Goal: Contribute content

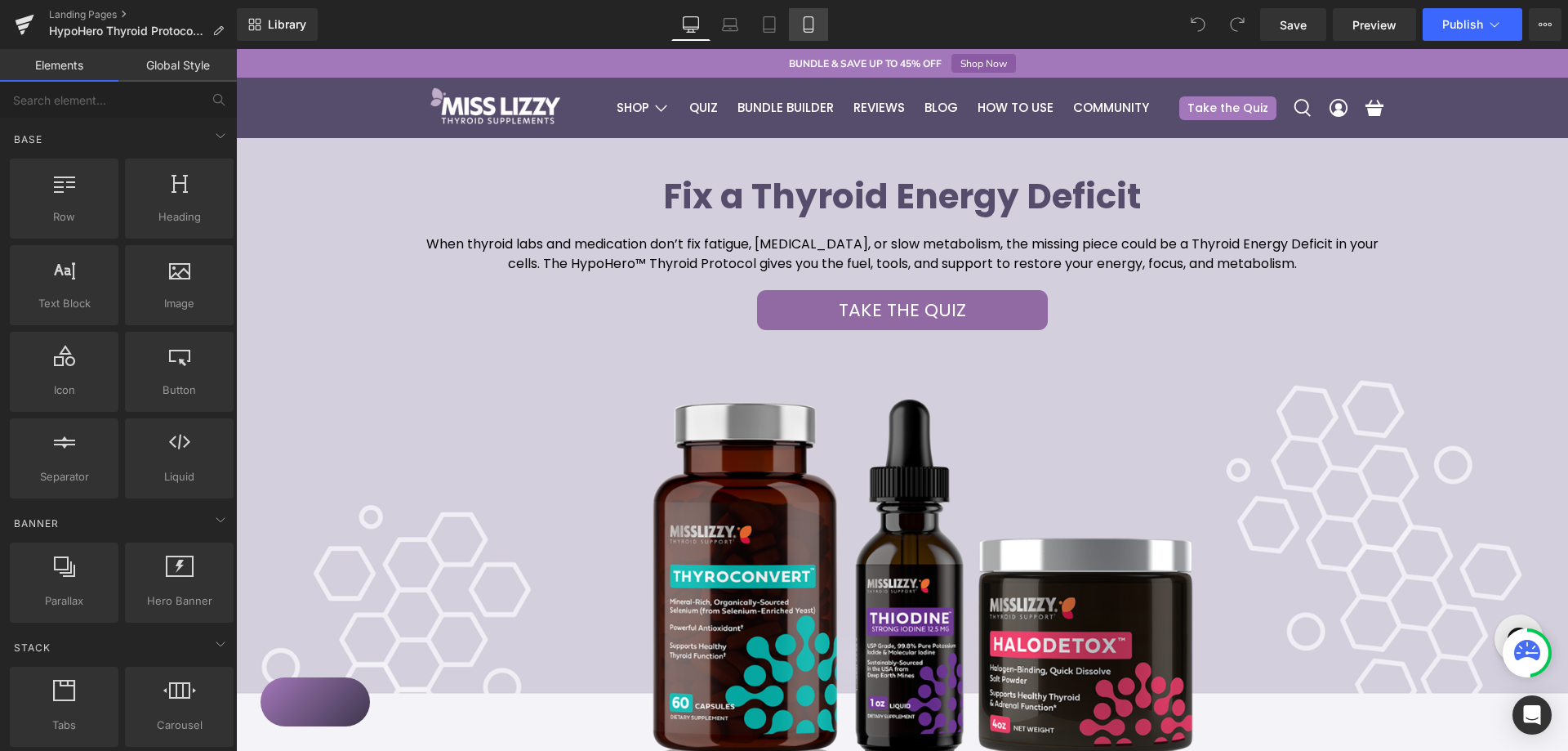
click at [798, 30] on link "Mobile" at bounding box center [808, 24] width 39 height 33
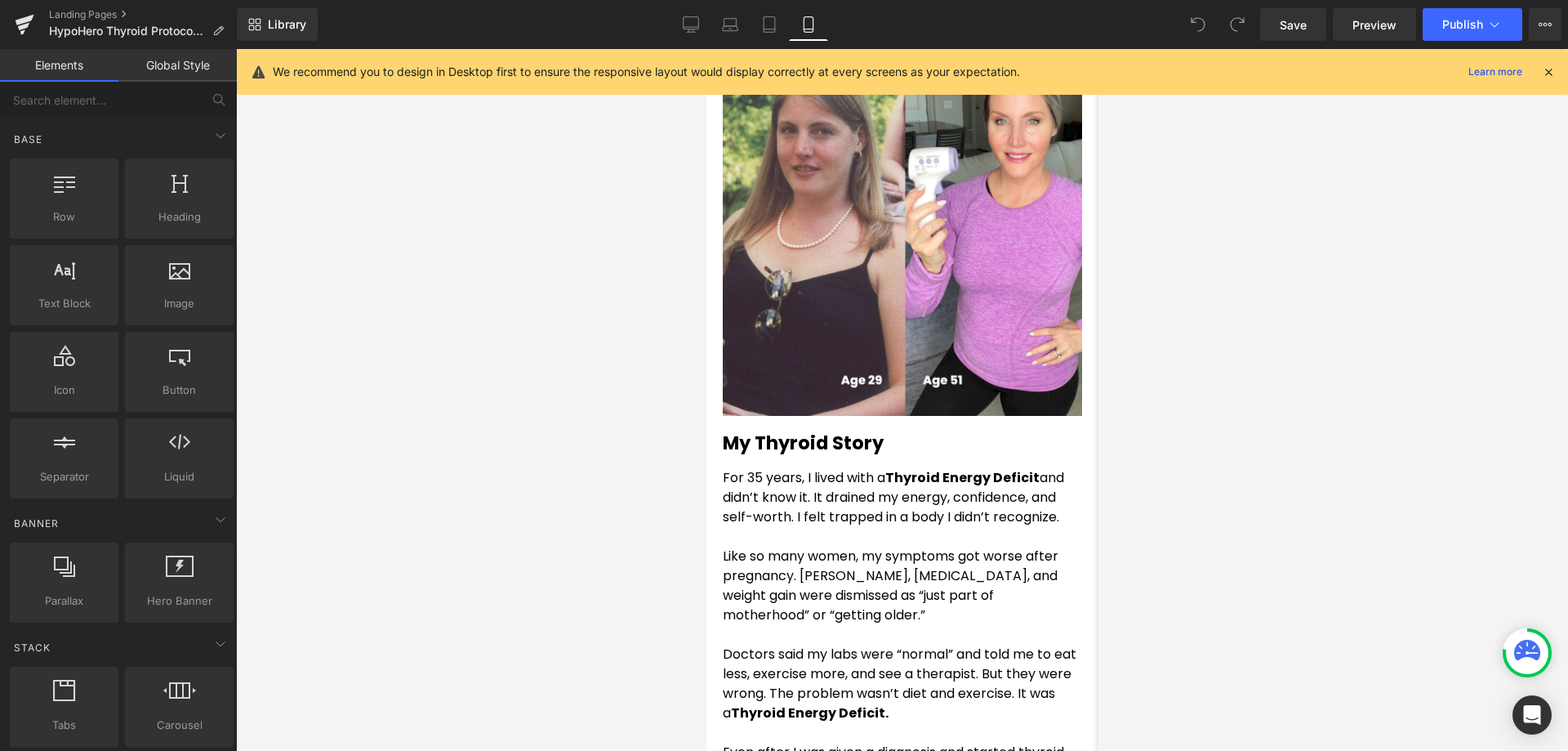
scroll to position [653, 0]
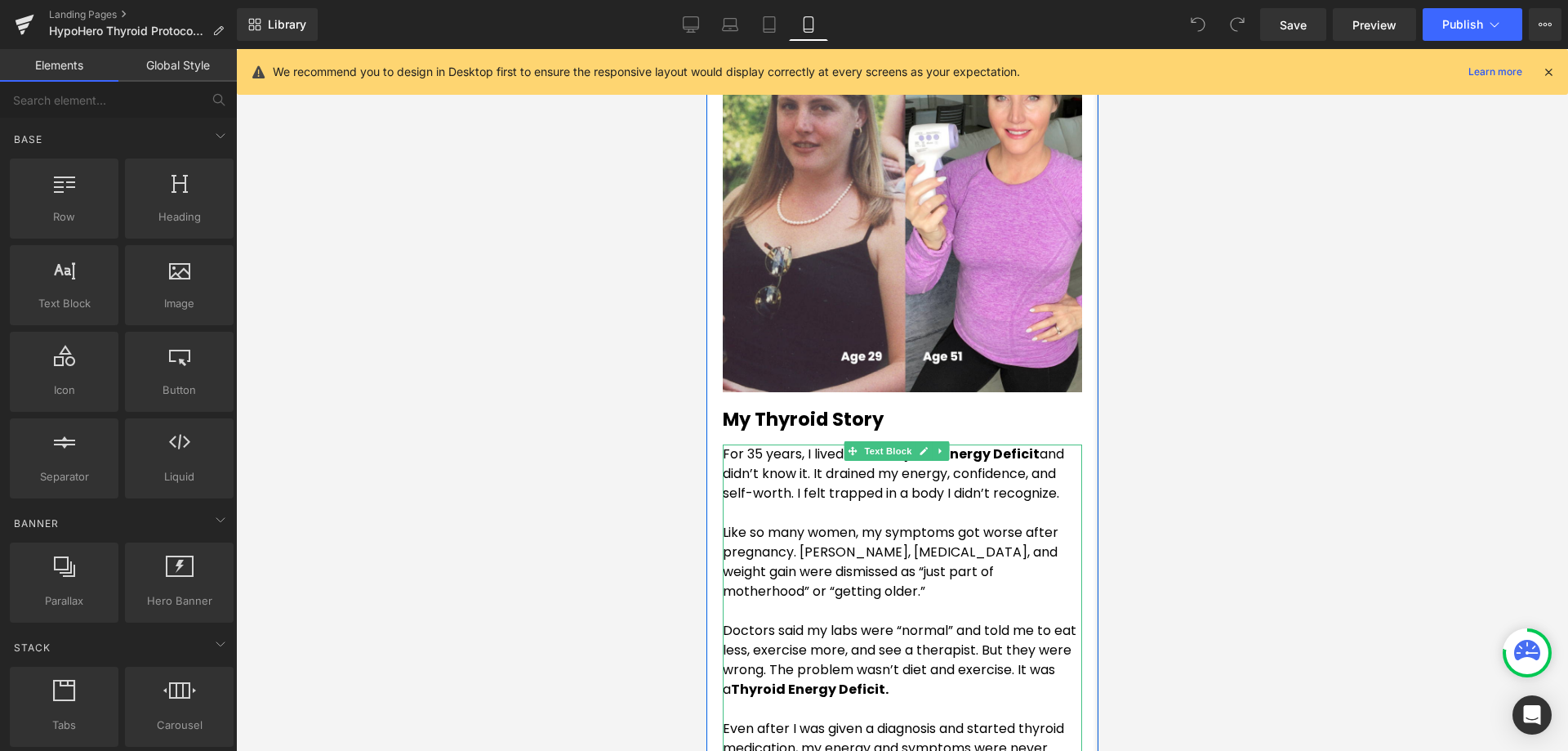
click at [1039, 445] on p "For 35 years, I lived with a Thyroid Energy Deficit and didn’t know it. It drai…" at bounding box center [901, 474] width 360 height 59
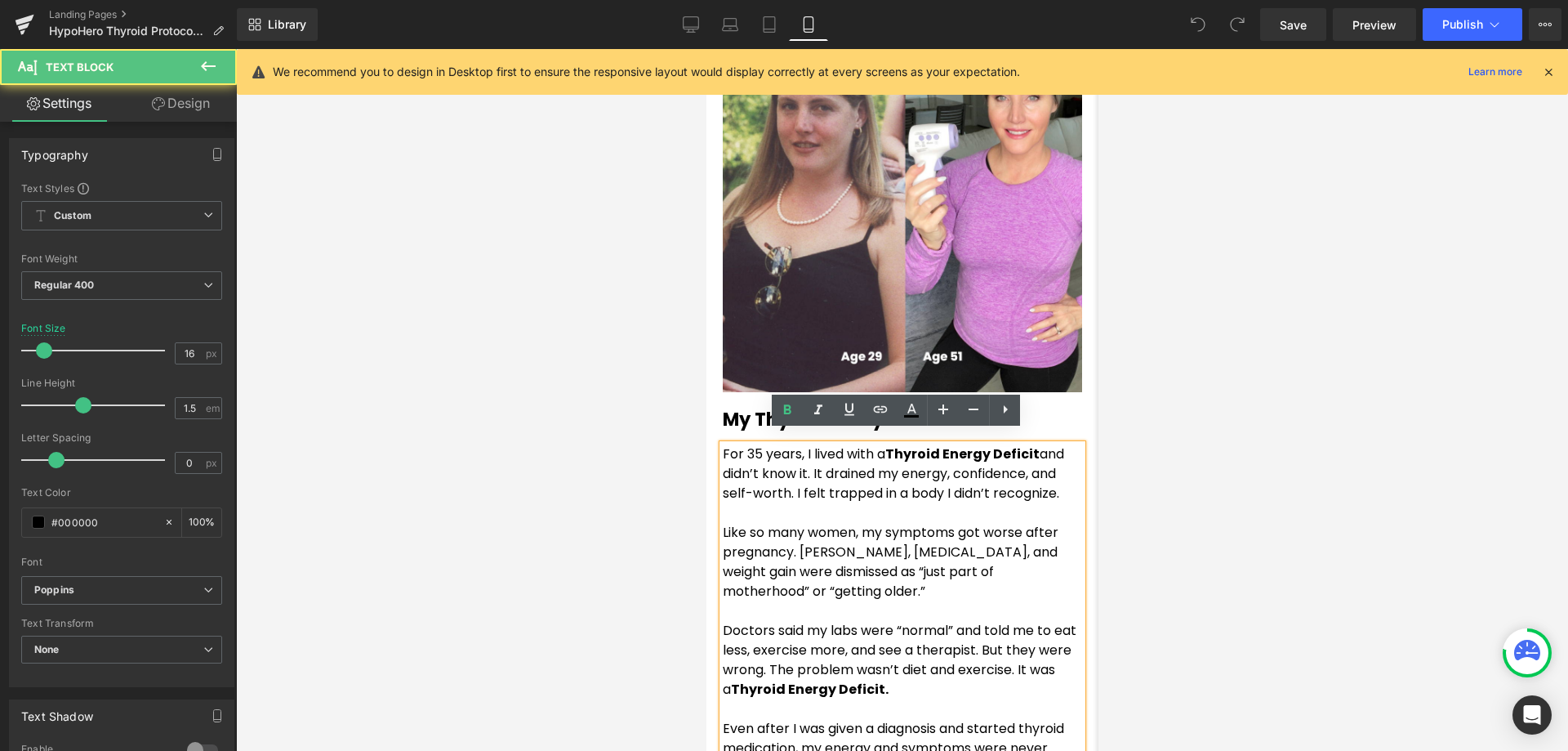
click at [1039, 445] on strong "Thyroid Energy Deficit" at bounding box center [961, 454] width 154 height 19
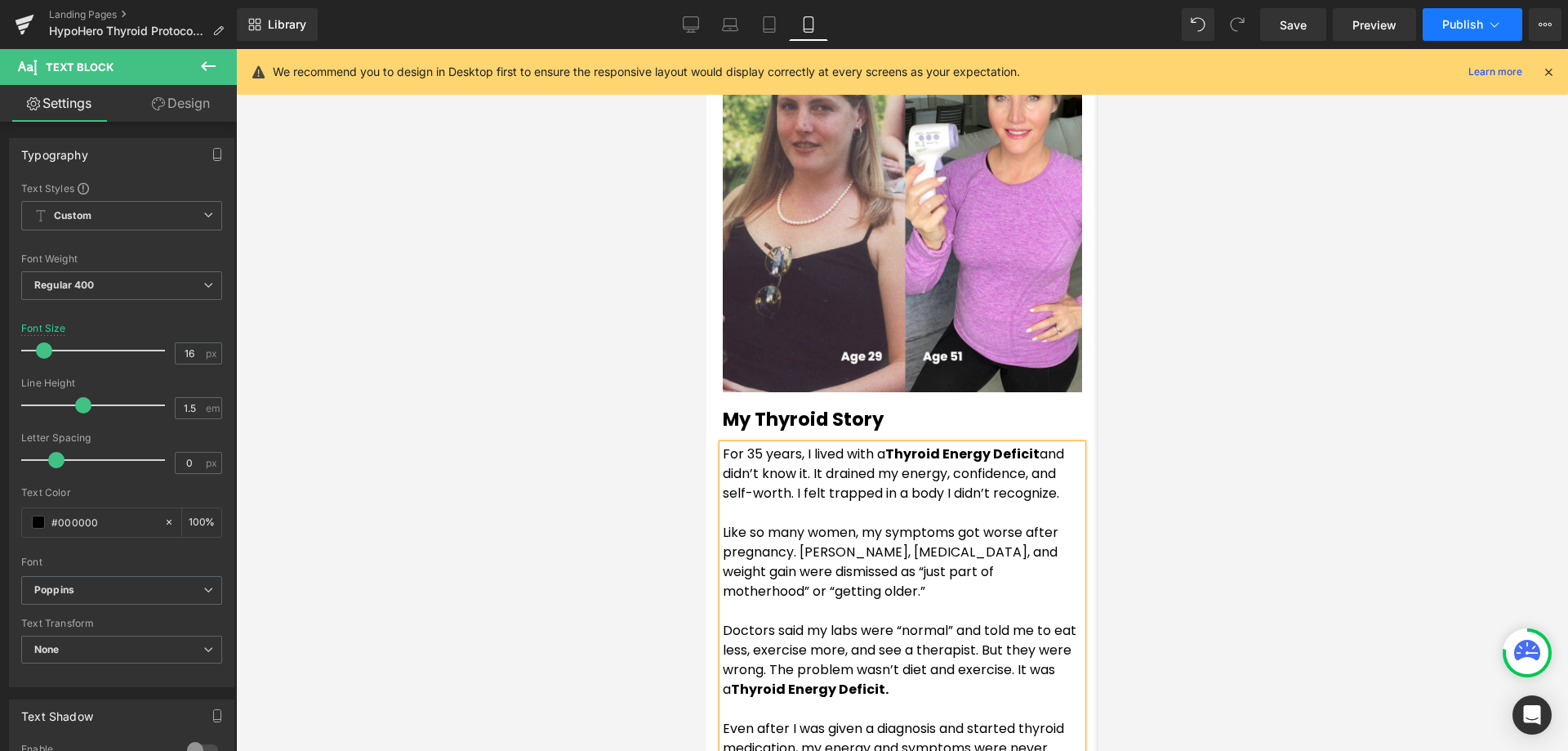
click at [1458, 31] on button "Publish" at bounding box center [1472, 24] width 99 height 33
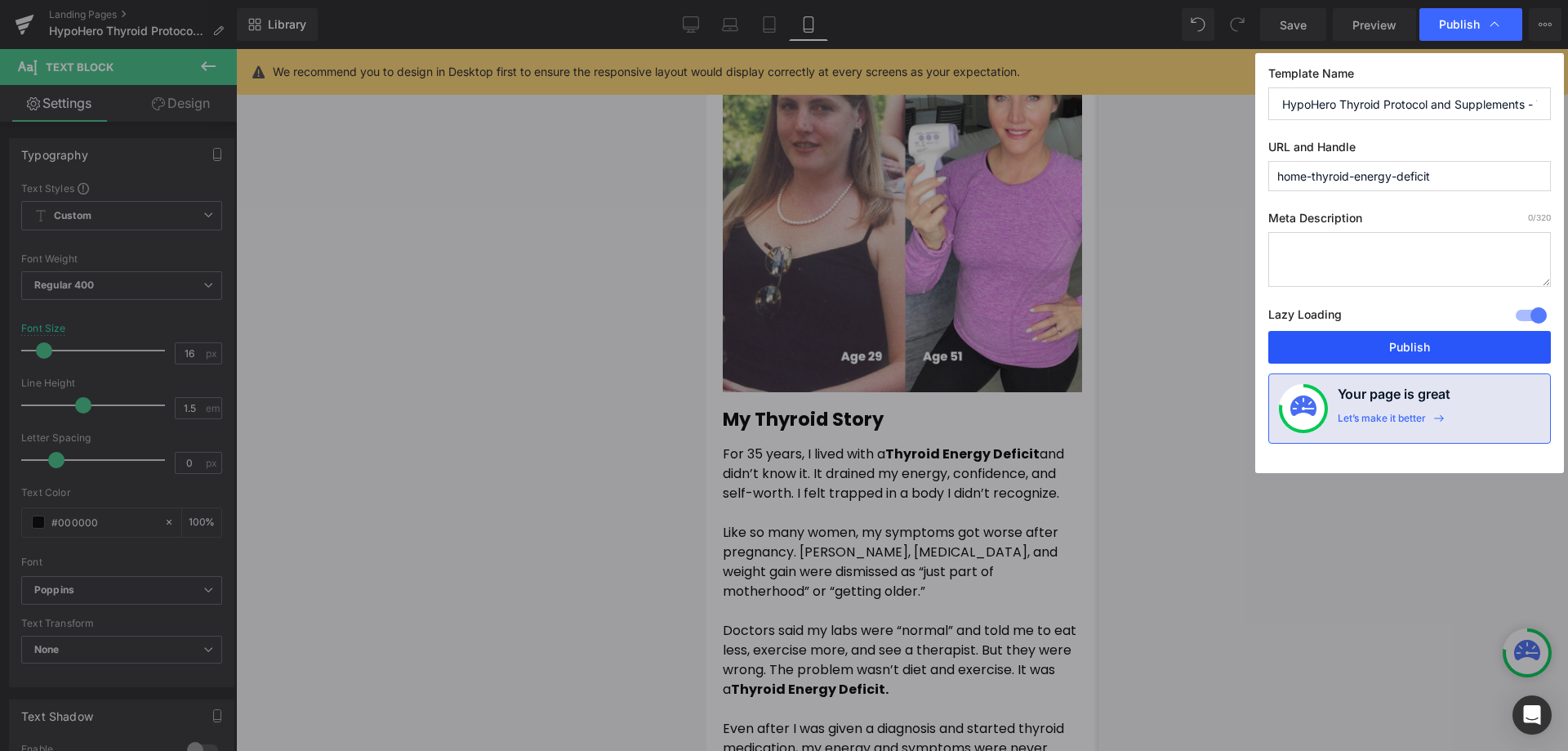
click at [1409, 352] on button "Publish" at bounding box center [1410, 347] width 283 height 33
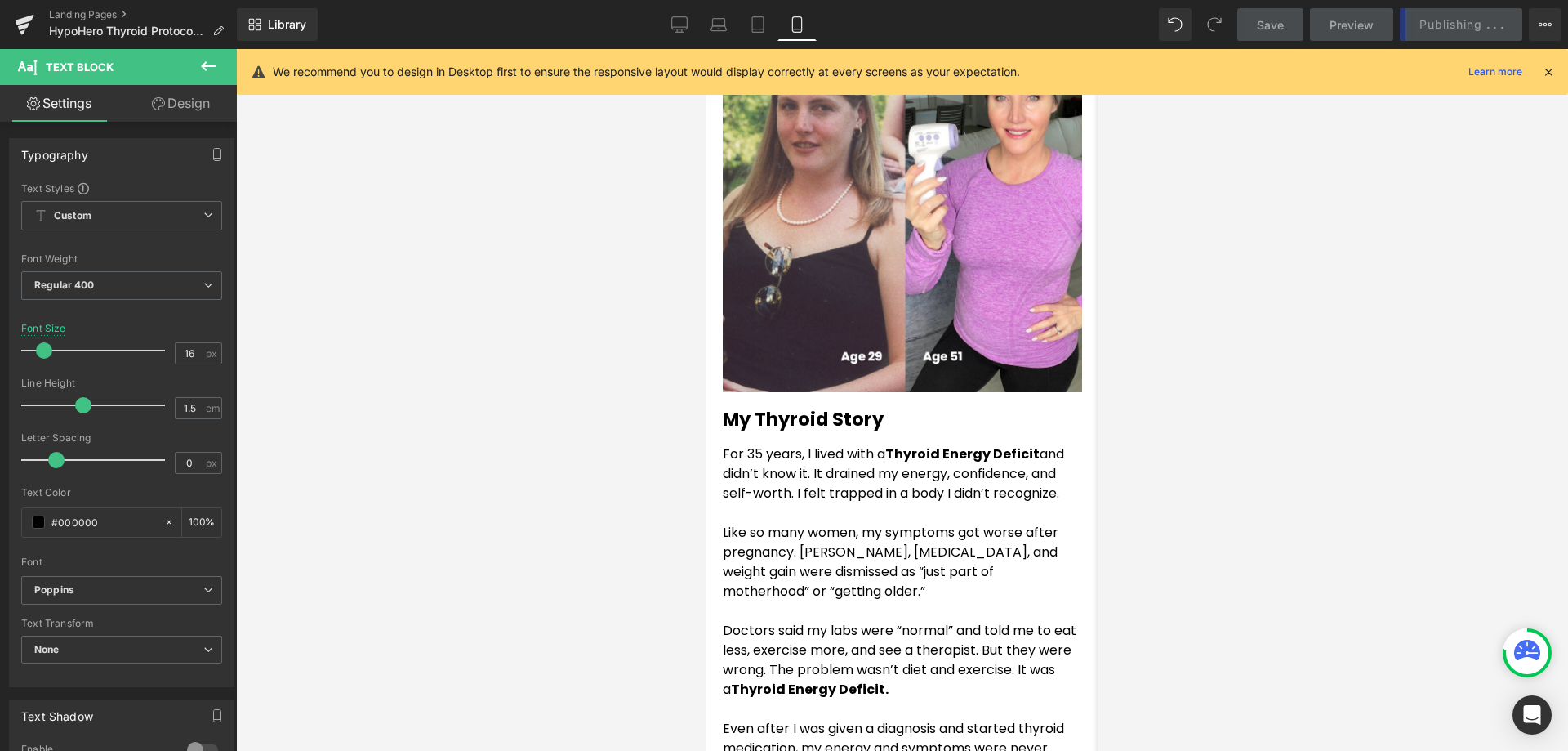
click at [1543, 68] on icon at bounding box center [1548, 71] width 15 height 15
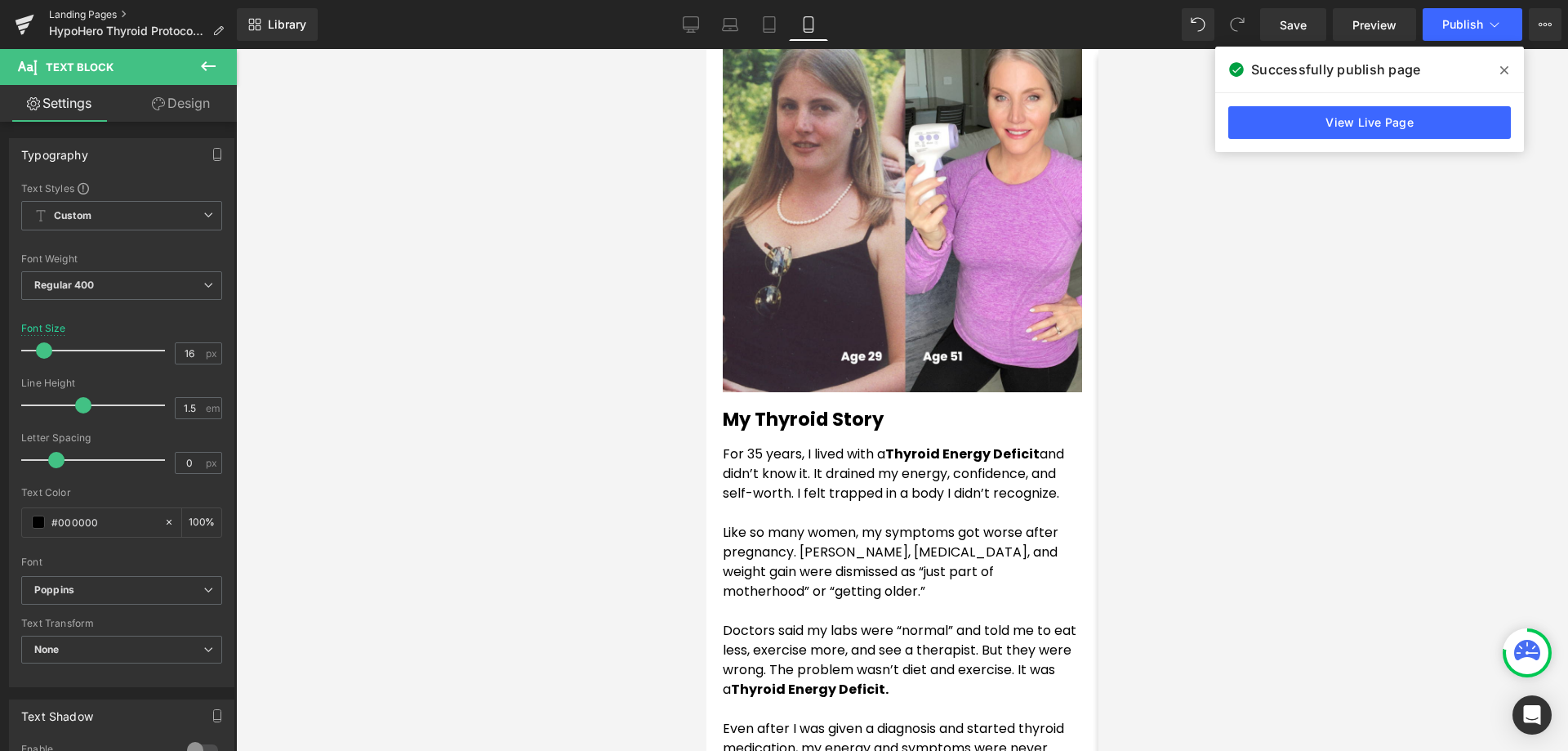
click at [53, 16] on link "Landing Pages" at bounding box center [142, 14] width 188 height 13
